Goal: Information Seeking & Learning: Find specific fact

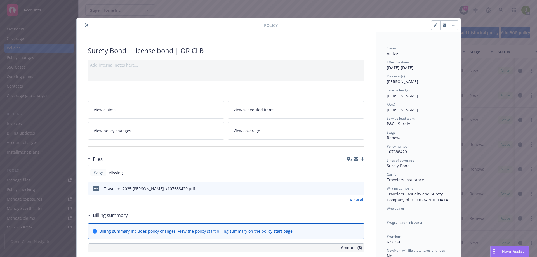
click at [85, 24] on icon "close" at bounding box center [86, 25] width 3 height 3
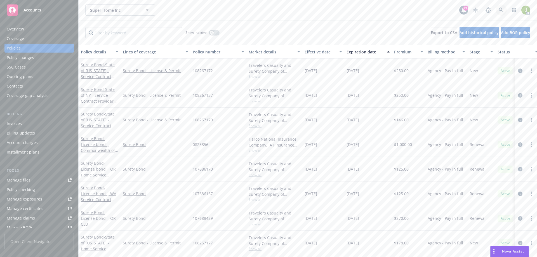
click at [504, 14] on link at bounding box center [501, 9] width 11 height 11
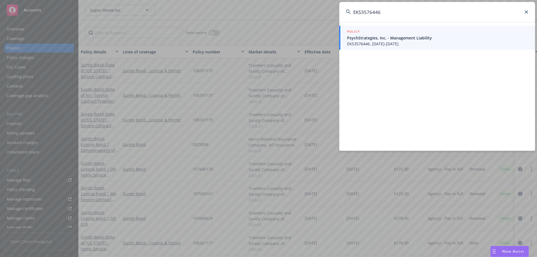
type input "EKS3576446"
click at [368, 43] on span "EKS3576446, [DATE]-[DATE]" at bounding box center [437, 44] width 181 height 6
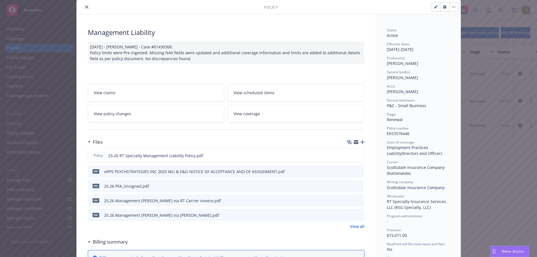
scroll to position [28, 0]
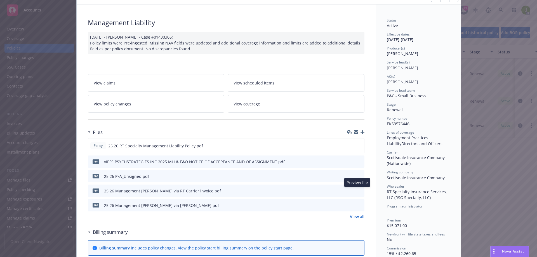
click at [357, 192] on icon "preview file" at bounding box center [359, 191] width 5 height 4
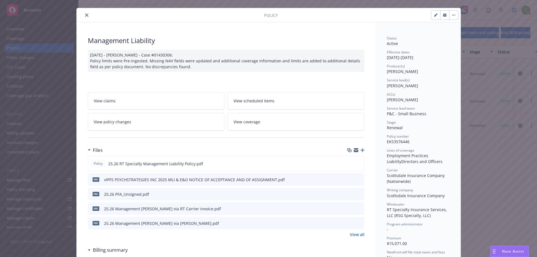
scroll to position [0, 0]
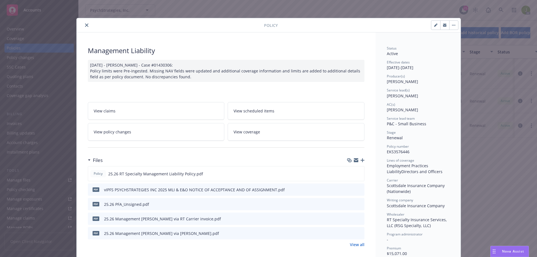
click at [85, 25] on icon "close" at bounding box center [86, 25] width 3 height 3
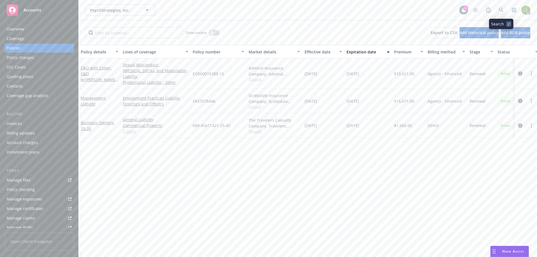
click at [501, 11] on icon at bounding box center [501, 10] width 5 height 5
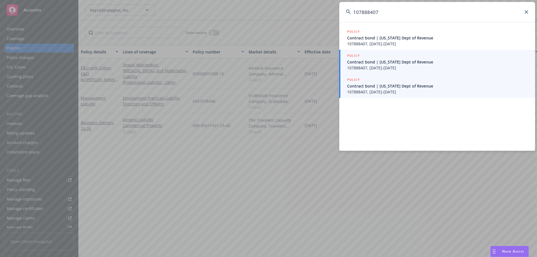
type input "107888407"
click at [389, 82] on div "POLICY" at bounding box center [437, 80] width 181 height 6
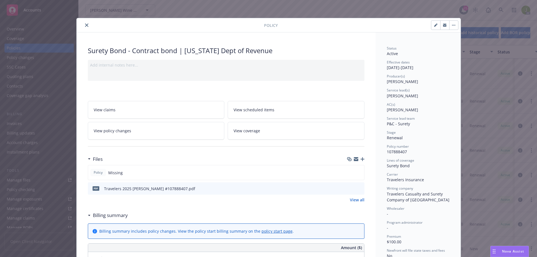
click at [357, 189] on icon "preview file" at bounding box center [359, 188] width 5 height 4
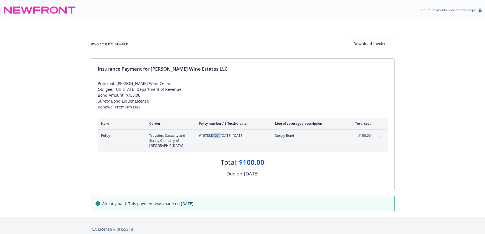
drag, startPoint x: 219, startPoint y: 135, endPoint x: 211, endPoint y: 135, distance: 8.1
click at [211, 135] on span "#107888407 - 08/04/2025-08/04/2026" at bounding box center [232, 135] width 67 height 5
click at [219, 137] on span "#107888407 - 08/04/2025-08/04/2026" at bounding box center [232, 135] width 67 height 5
drag, startPoint x: 217, startPoint y: 135, endPoint x: 200, endPoint y: 135, distance: 17.1
click at [200, 135] on span "#107888407 - 08/04/2025-08/04/2026" at bounding box center [232, 135] width 67 height 5
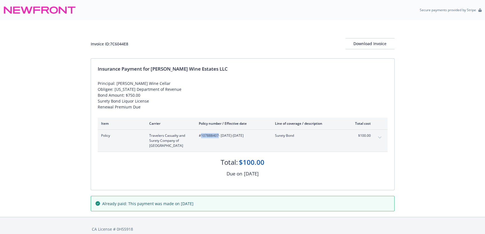
copy span "107888407"
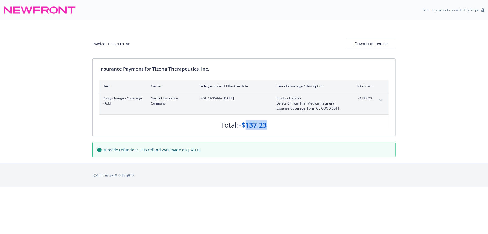
drag, startPoint x: 271, startPoint y: 126, endPoint x: 246, endPoint y: 125, distance: 25.5
click at [246, 125] on div "Total: -$137.23" at bounding box center [244, 121] width 290 height 15
copy div "137.23"
